Goal: Information Seeking & Learning: Learn about a topic

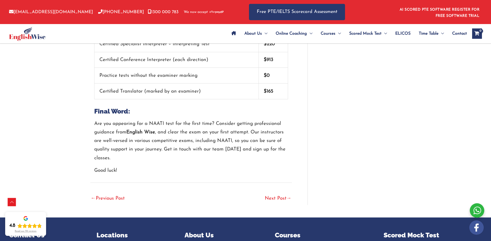
scroll to position [1189, 0]
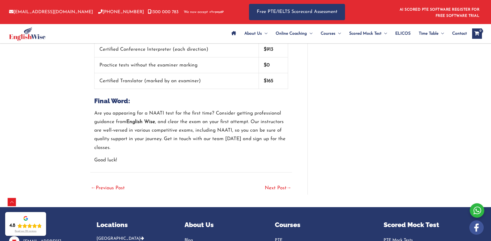
click at [276, 183] on link "Next Post →" at bounding box center [278, 188] width 27 height 11
click at [275, 183] on link "Next Post →" at bounding box center [278, 188] width 27 height 11
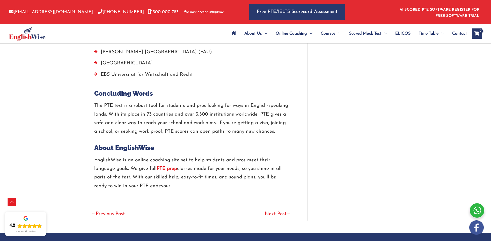
scroll to position [1448, 0]
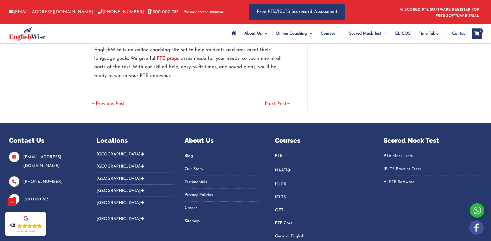
click at [103, 99] on link "← Previous Post" at bounding box center [108, 104] width 34 height 11
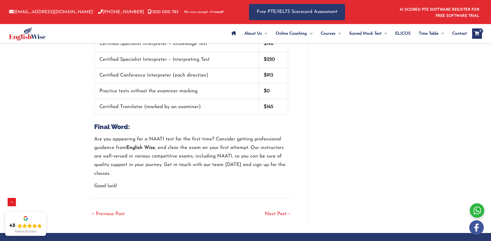
scroll to position [1008, 0]
